Goal: Find specific page/section: Find specific page/section

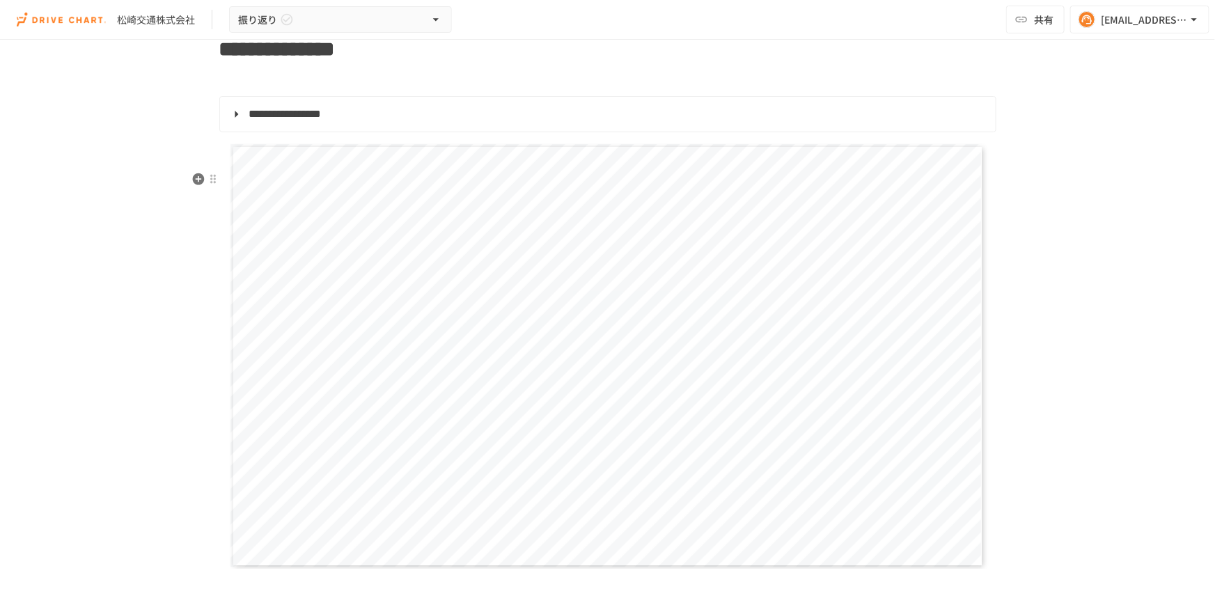
scroll to position [443, 0]
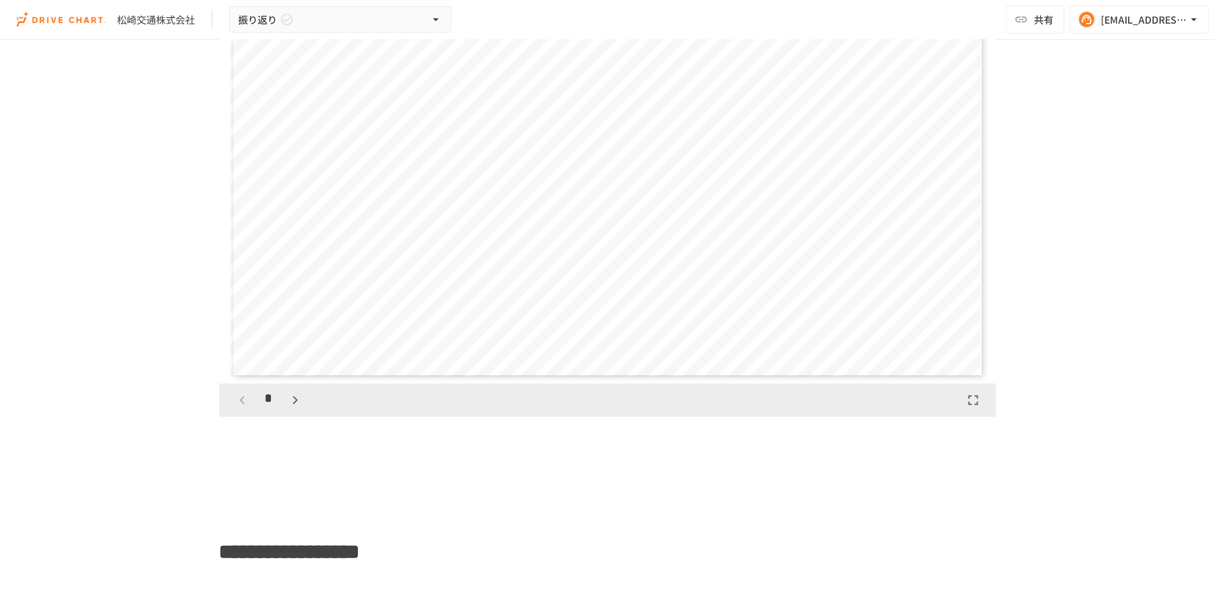
click at [295, 409] on icon "button" at bounding box center [295, 400] width 17 height 17
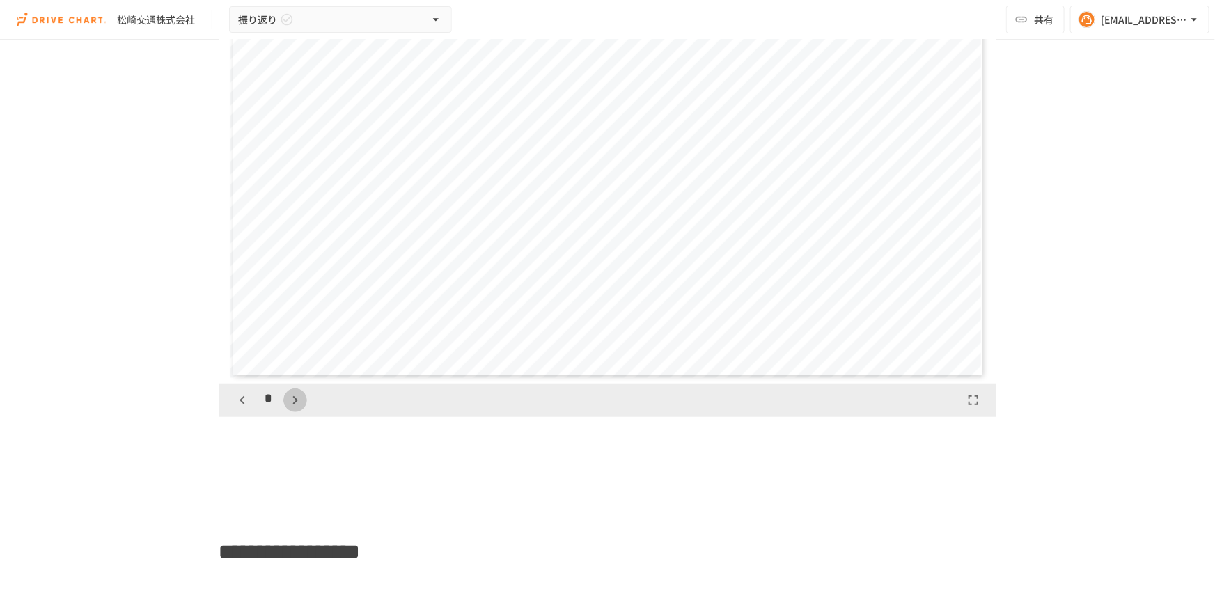
click at [295, 409] on icon "button" at bounding box center [295, 400] width 17 height 17
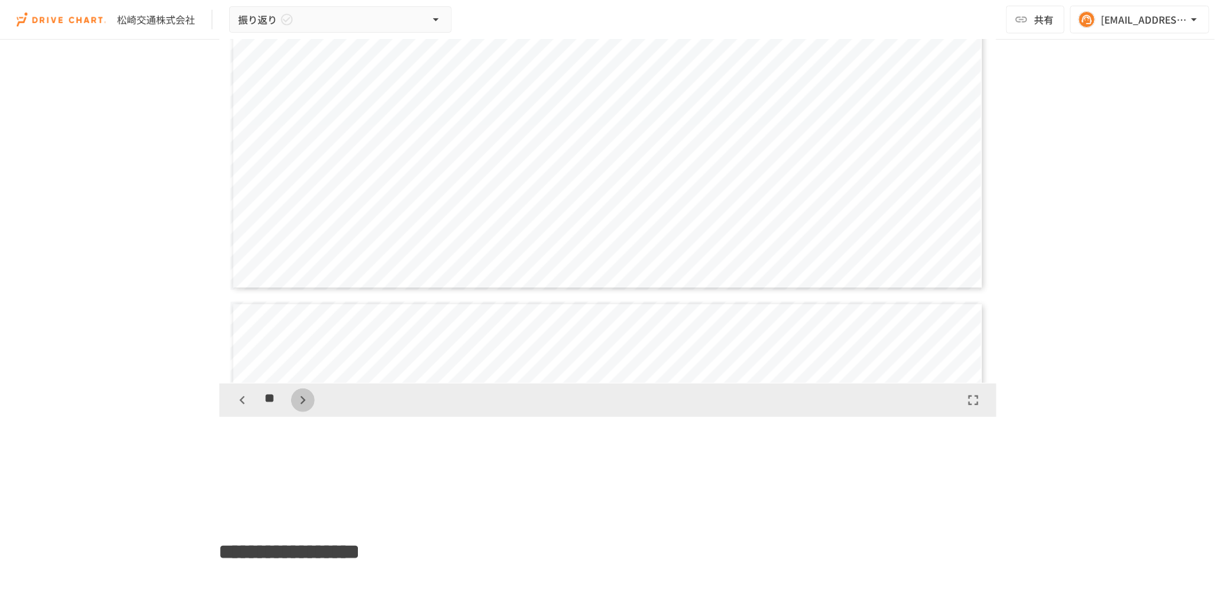
click at [295, 409] on icon "button" at bounding box center [303, 400] width 17 height 17
click at [234, 409] on icon "button" at bounding box center [242, 400] width 17 height 17
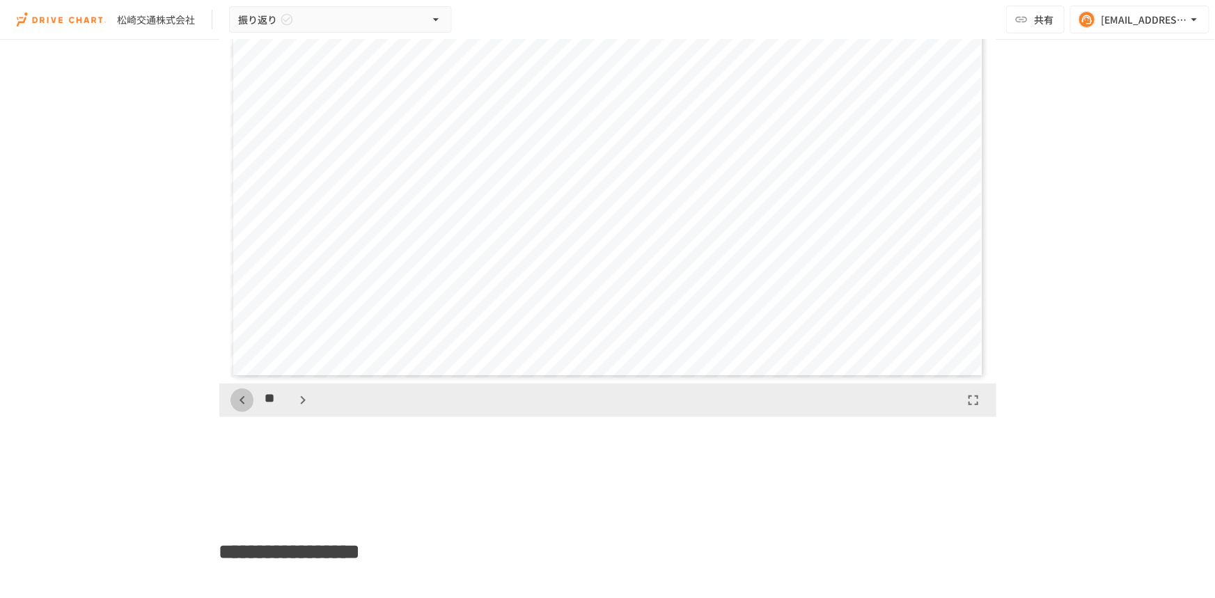
scroll to position [4787, 0]
click at [295, 409] on icon "button" at bounding box center [303, 400] width 17 height 17
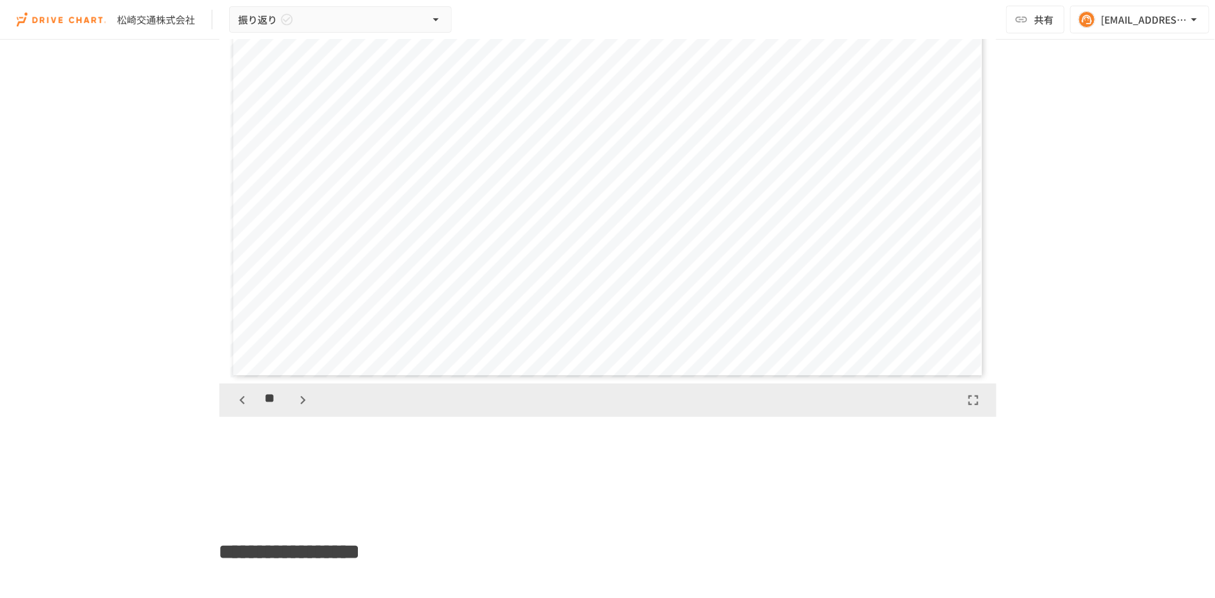
click at [295, 409] on icon "button" at bounding box center [303, 400] width 17 height 17
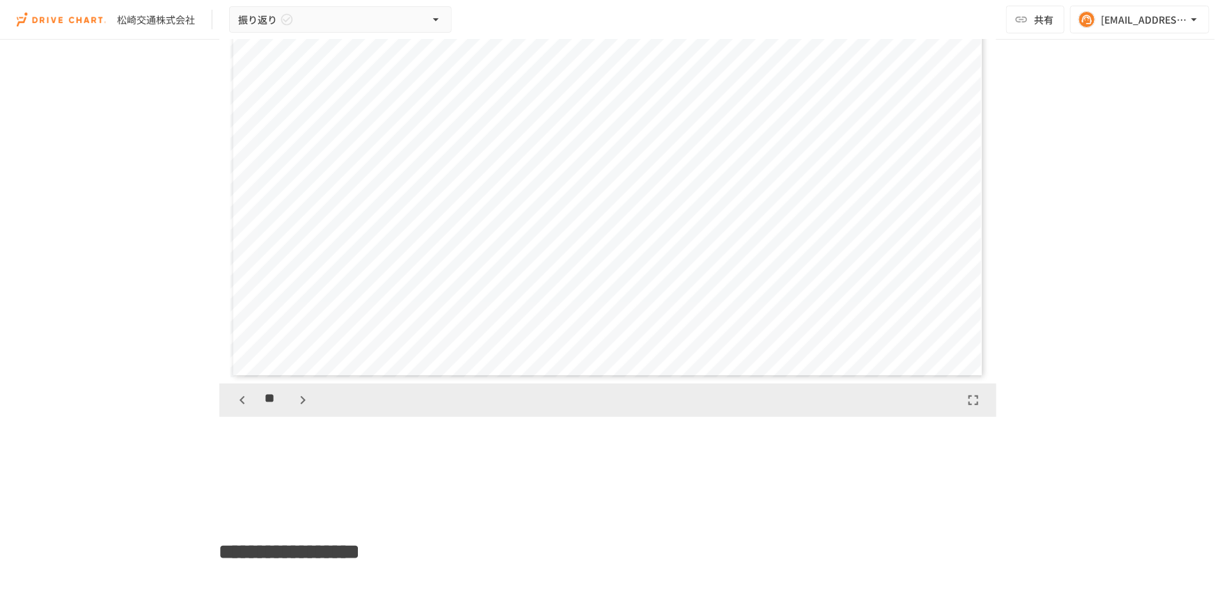
click at [295, 409] on icon "button" at bounding box center [303, 400] width 17 height 17
click at [240, 405] on icon "button" at bounding box center [242, 400] width 5 height 8
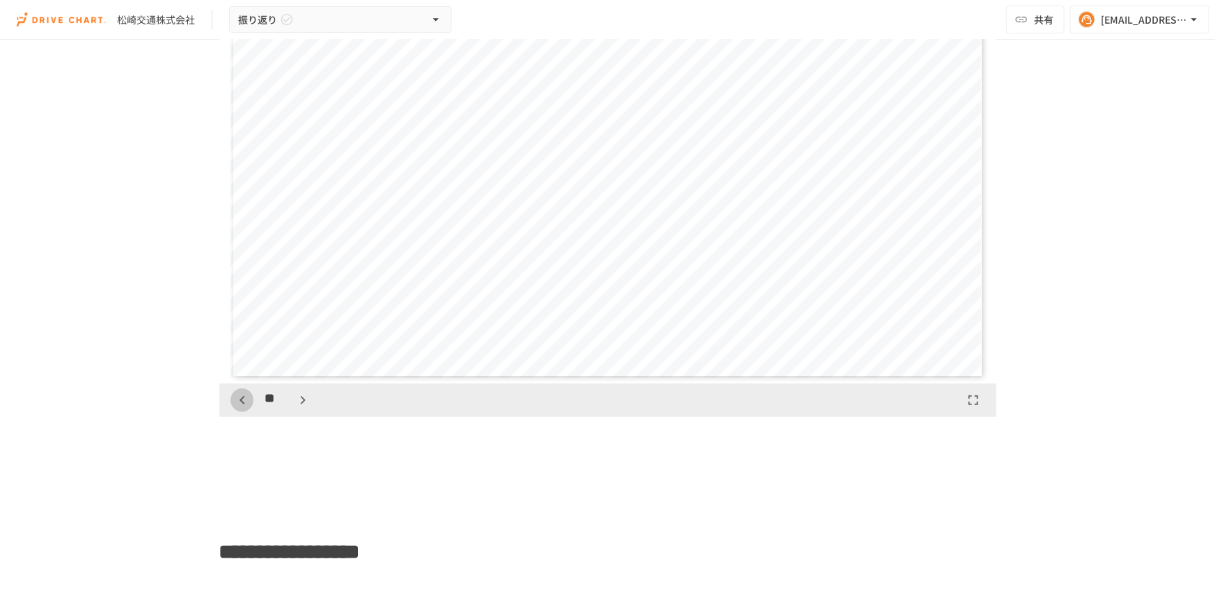
click at [240, 405] on icon "button" at bounding box center [242, 400] width 5 height 8
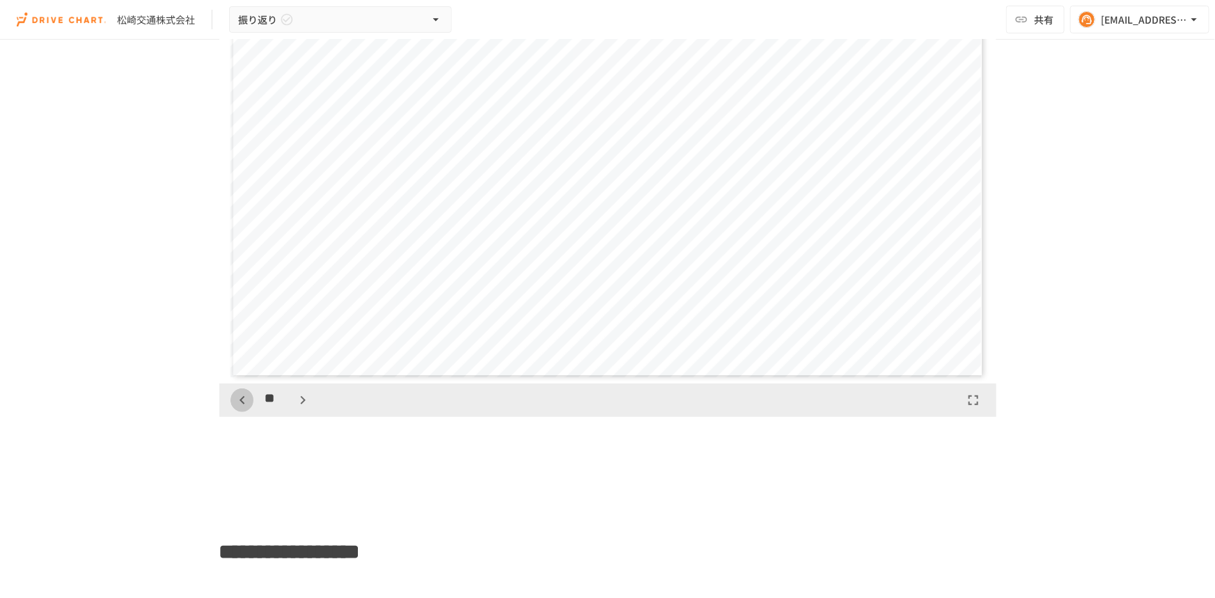
click at [240, 405] on icon "button" at bounding box center [242, 400] width 5 height 8
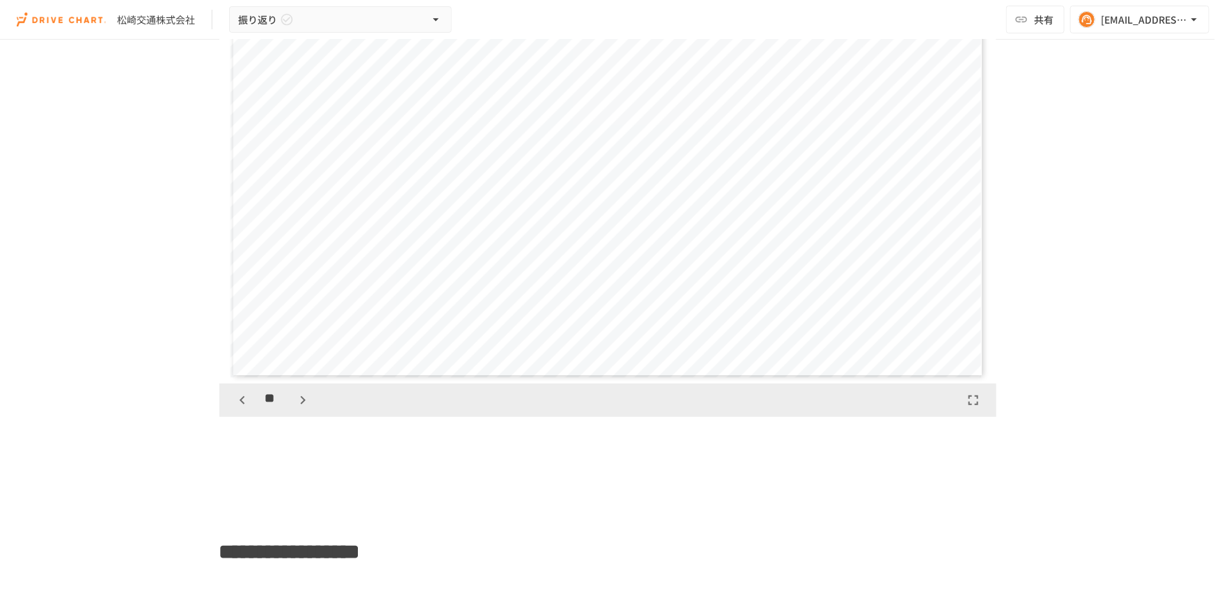
click at [240, 405] on icon "button" at bounding box center [242, 400] width 5 height 8
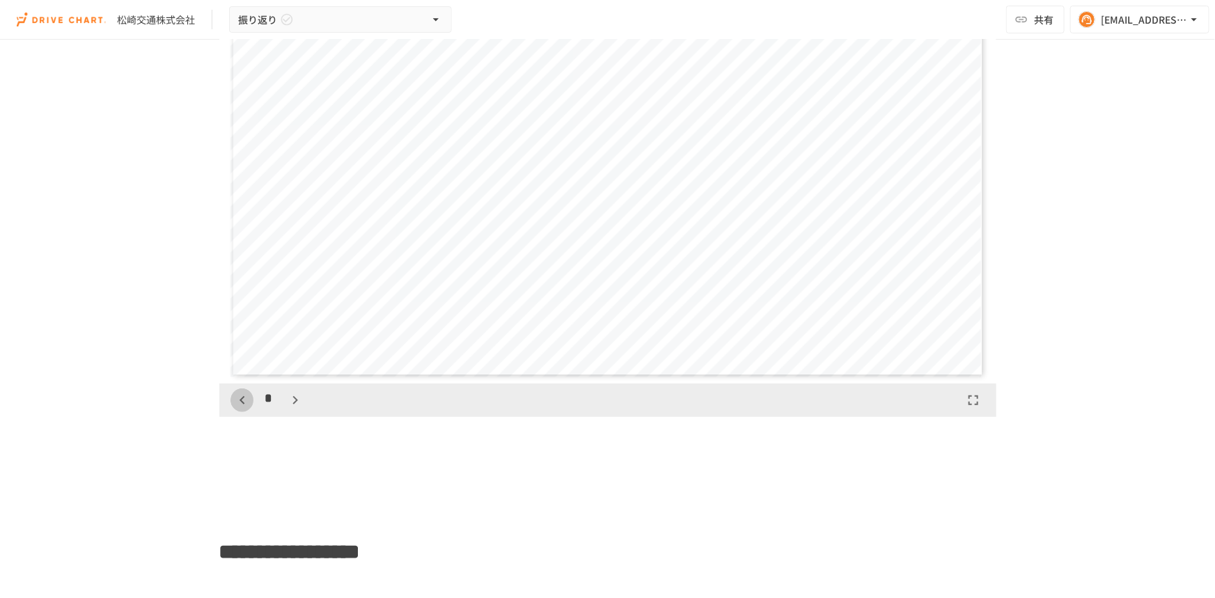
click at [240, 405] on icon "button" at bounding box center [242, 400] width 5 height 8
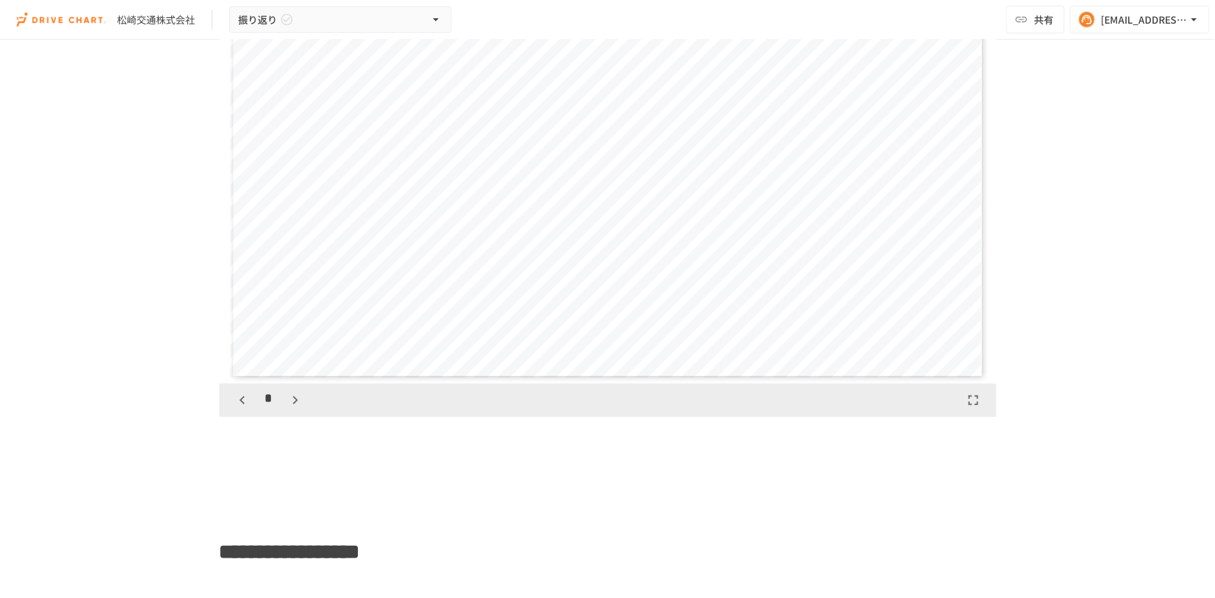
click at [240, 405] on icon "button" at bounding box center [242, 400] width 5 height 8
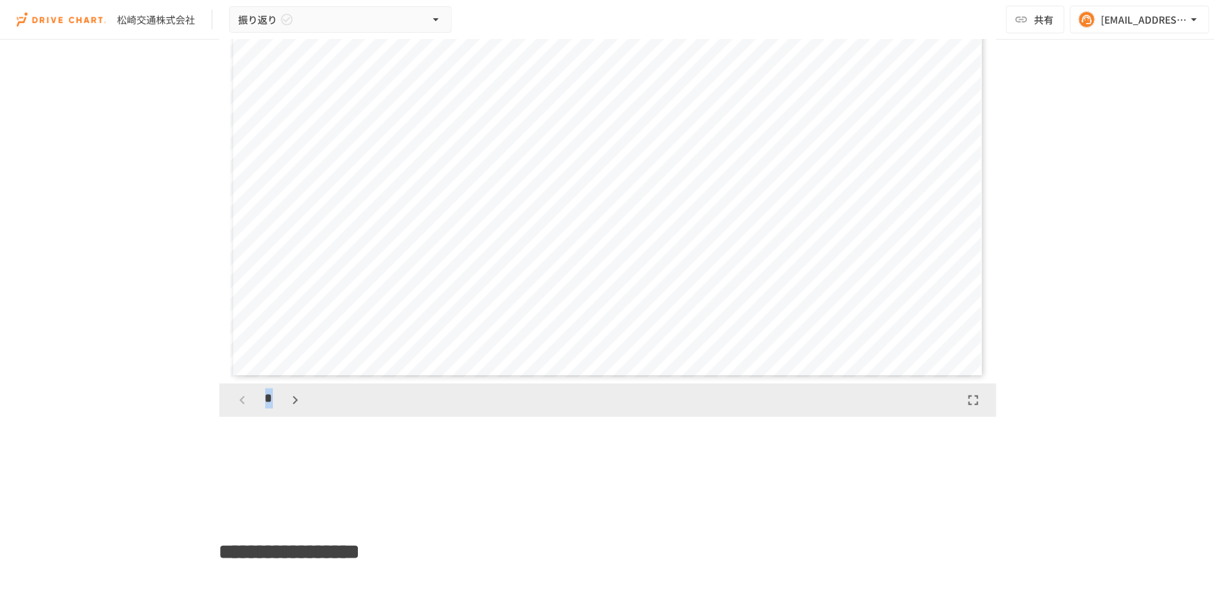
click at [237, 412] on div "*" at bounding box center [268, 401] width 77 height 24
click at [171, 327] on div "**********" at bounding box center [607, 304] width 1215 height 529
